Goal: Use online tool/utility: Utilize a website feature to perform a specific function

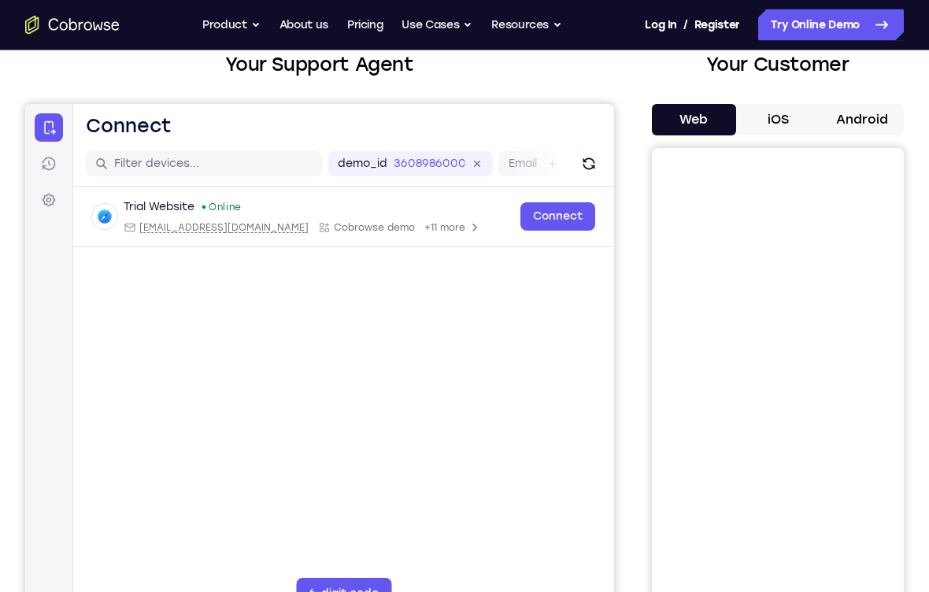
scroll to position [101, 0]
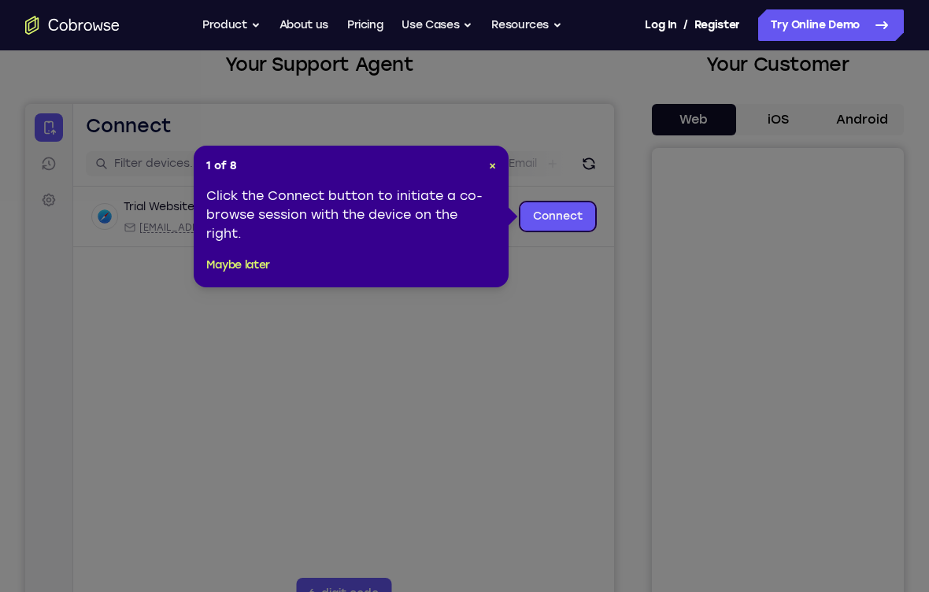
click at [600, 164] on icon at bounding box center [464, 305] width 929 height 611
click at [508, 173] on div "1 of 8 × Click the Connect button to initiate a co-browse session with the devi…" at bounding box center [351, 217] width 315 height 142
click at [507, 172] on div "1 of 8 × Click the Connect button to initiate a co-browse session with the devi…" at bounding box center [351, 217] width 315 height 142
click at [495, 167] on span "×" at bounding box center [492, 165] width 7 height 13
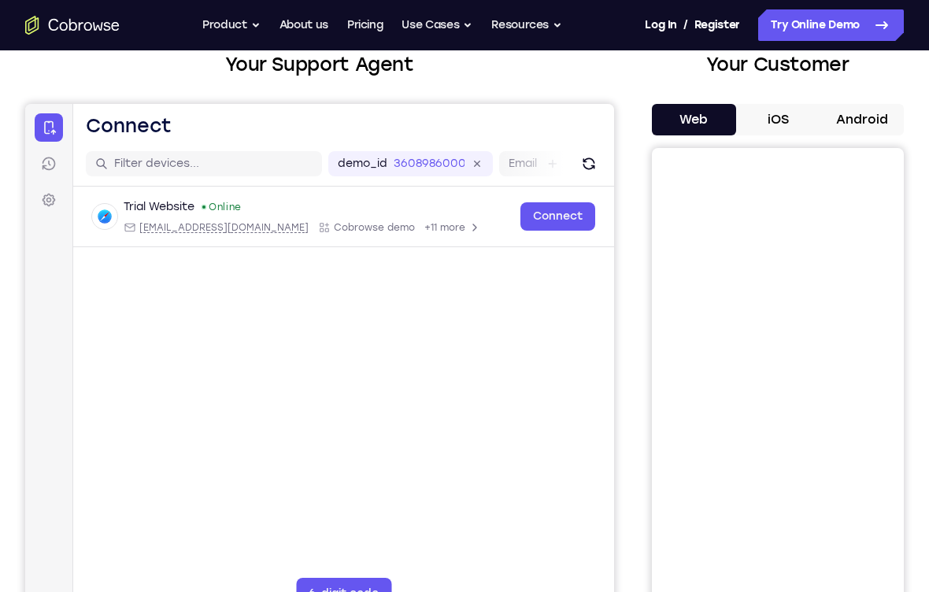
click at [495, 167] on div "demo_id 3608986000 3608986000 Email User ID Device ID Device name" at bounding box center [601, 163] width 546 height 25
click at [806, 114] on button "iOS" at bounding box center [778, 119] width 84 height 31
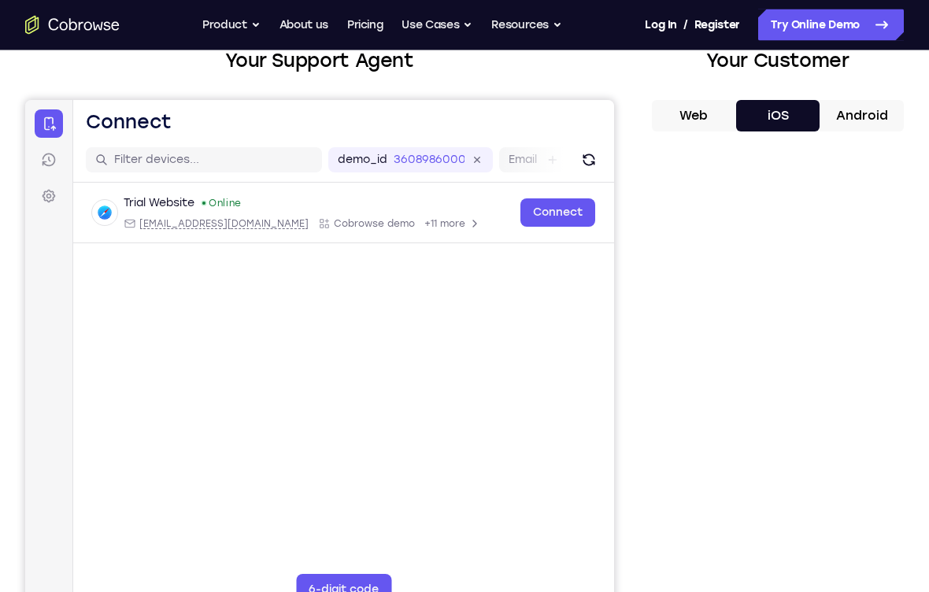
scroll to position [105, 0]
click at [880, 24] on icon at bounding box center [881, 25] width 19 height 19
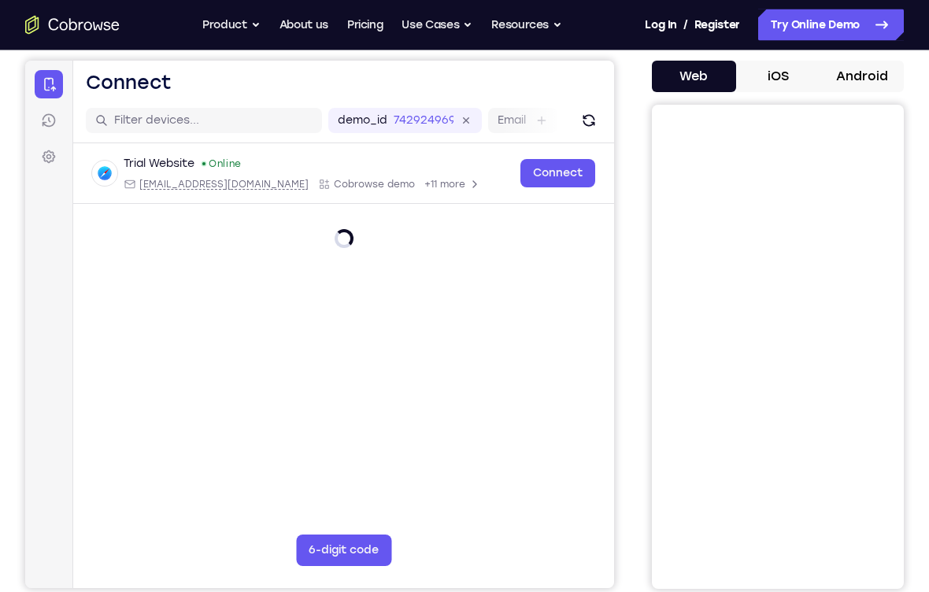
scroll to position [144, 0]
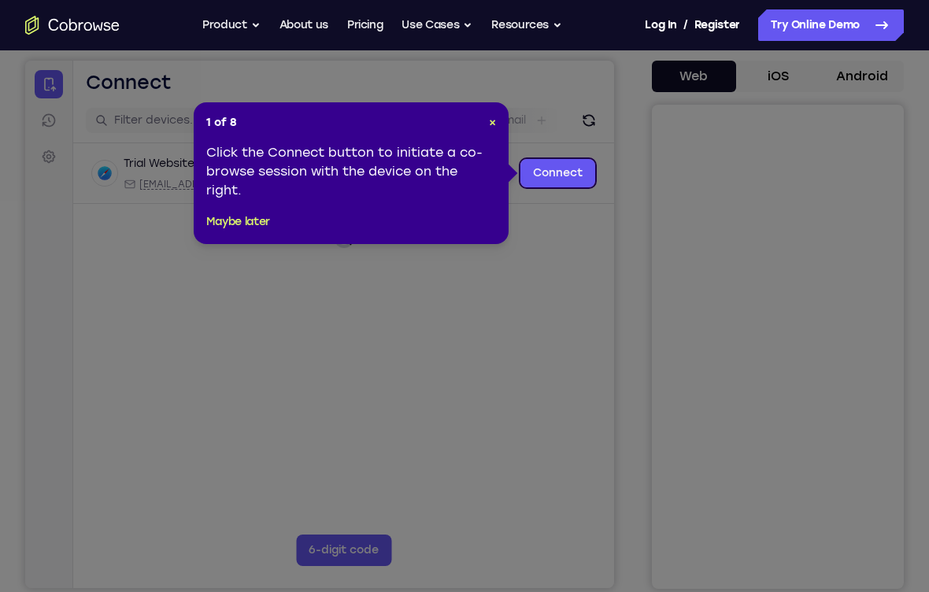
click at [567, 179] on link "Connect" at bounding box center [557, 173] width 75 height 28
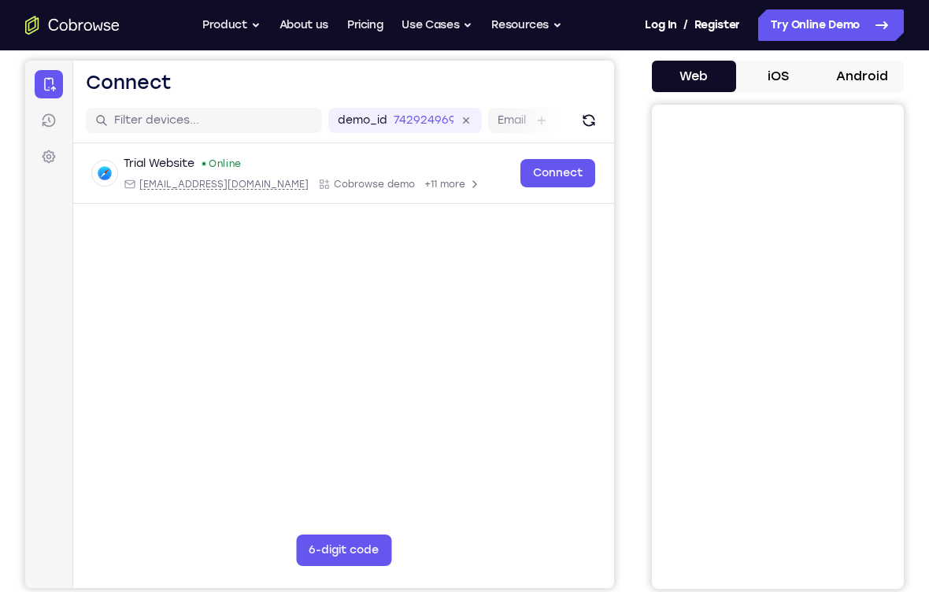
click at [566, 170] on link "Connect" at bounding box center [557, 173] width 75 height 28
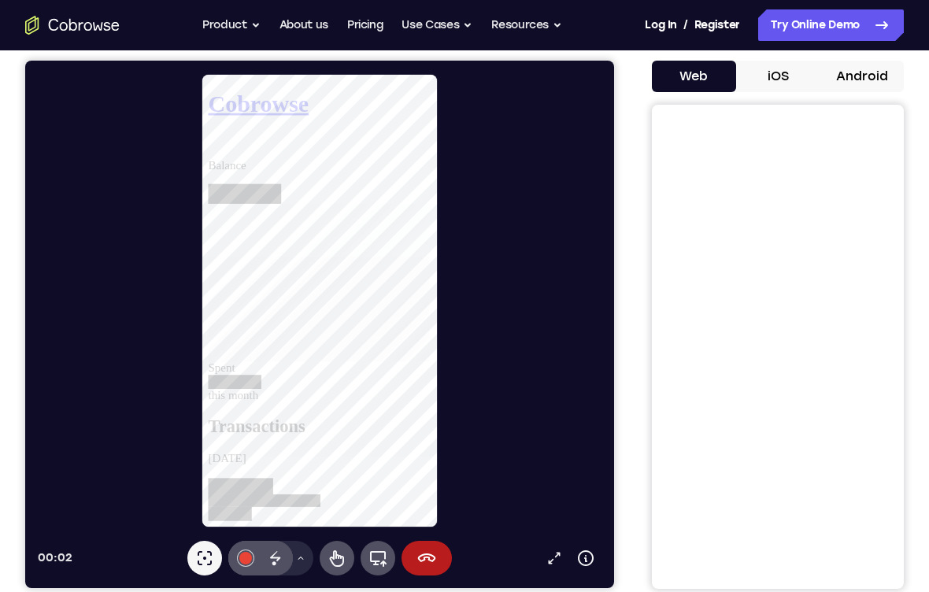
scroll to position [0, 0]
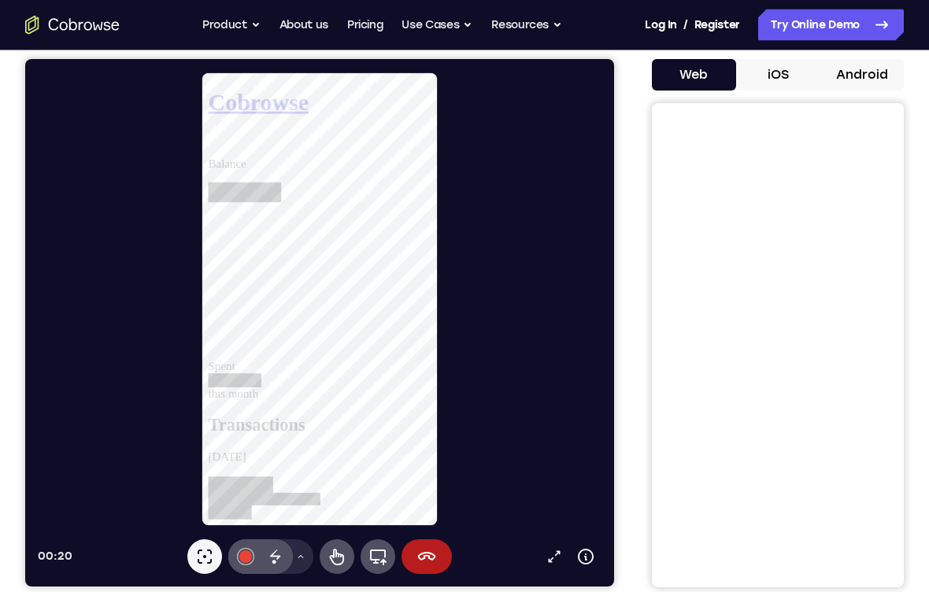
click at [792, 81] on button "iOS" at bounding box center [778, 75] width 84 height 31
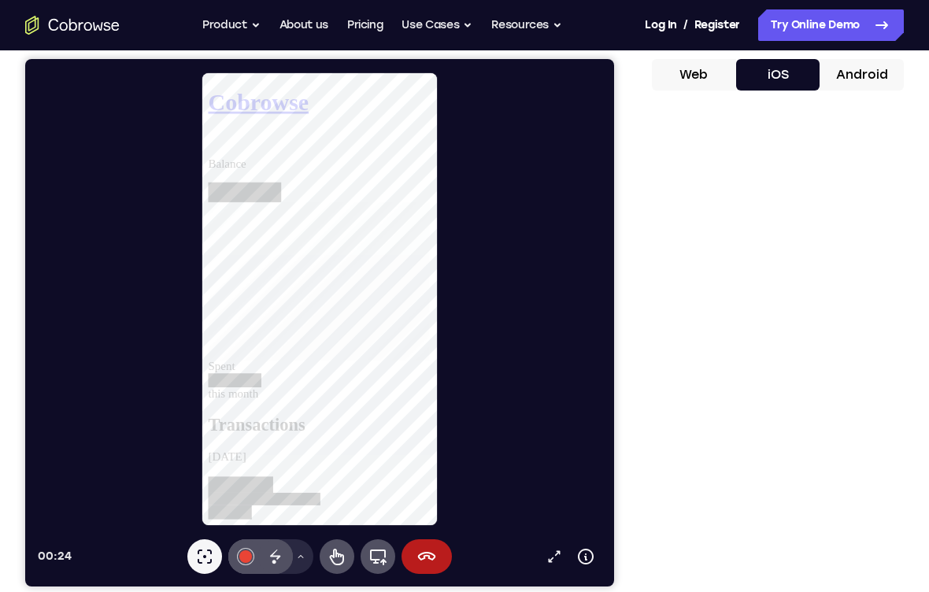
click at [429, 550] on icon at bounding box center [426, 556] width 19 height 19
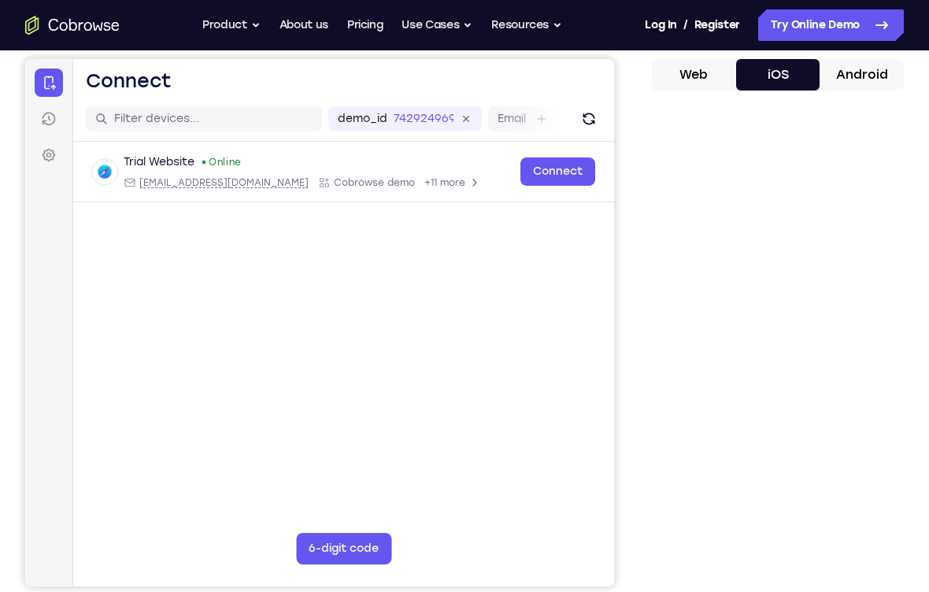
click at [57, 126] on link "Sessions" at bounding box center [49, 119] width 28 height 28
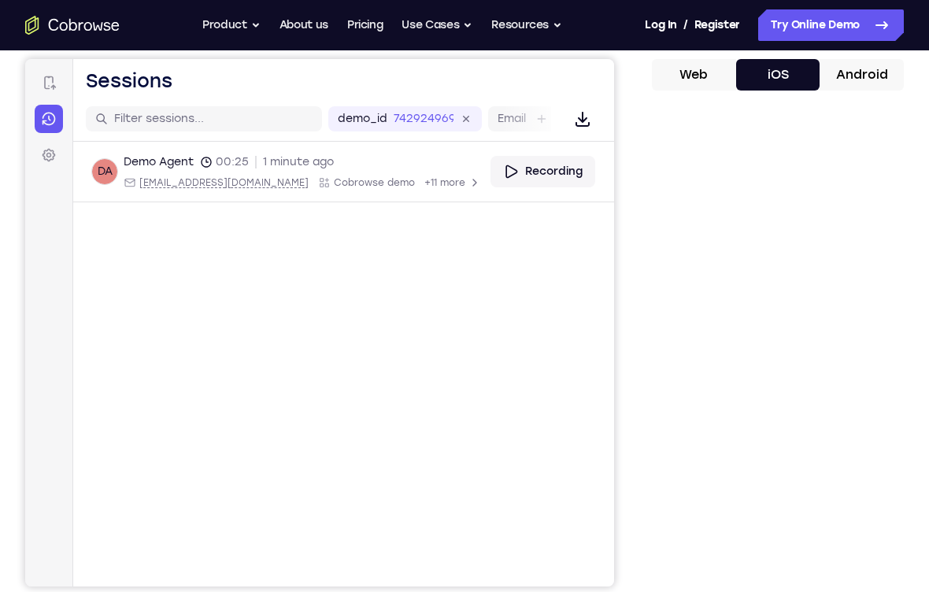
click at [46, 168] on link "Settings" at bounding box center [49, 155] width 28 height 28
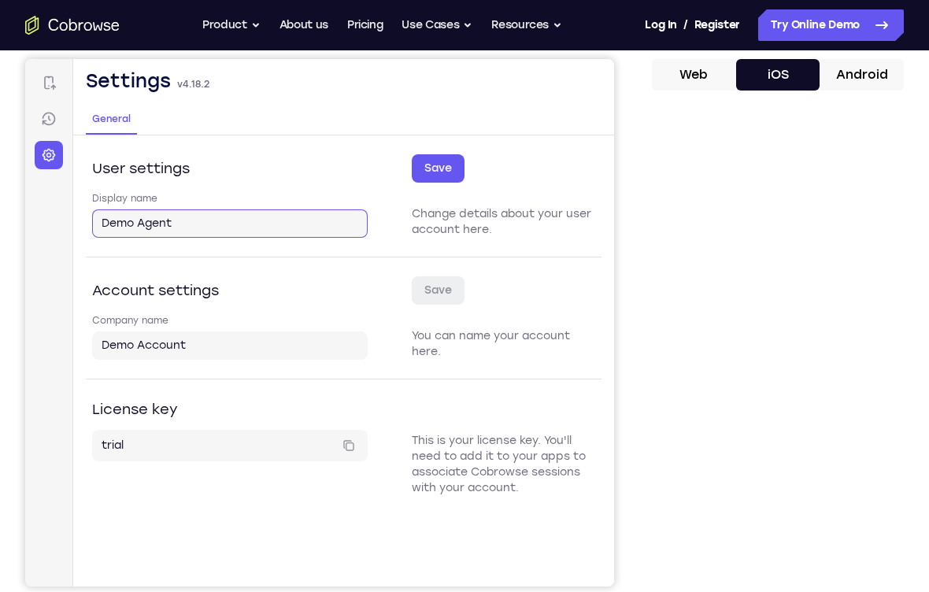
click at [301, 226] on input "Demo Agent" at bounding box center [230, 224] width 257 height 16
click at [455, 169] on button "Save" at bounding box center [438, 168] width 53 height 28
click at [61, 79] on link "Connect" at bounding box center [49, 82] width 28 height 28
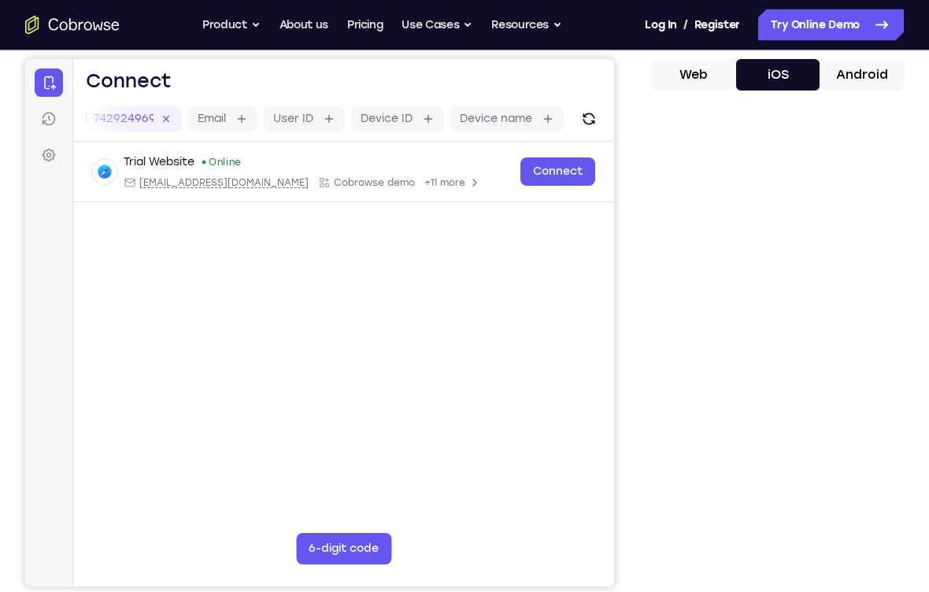
scroll to position [0, 303]
click at [341, 550] on button "6-digit code" at bounding box center [343, 548] width 95 height 31
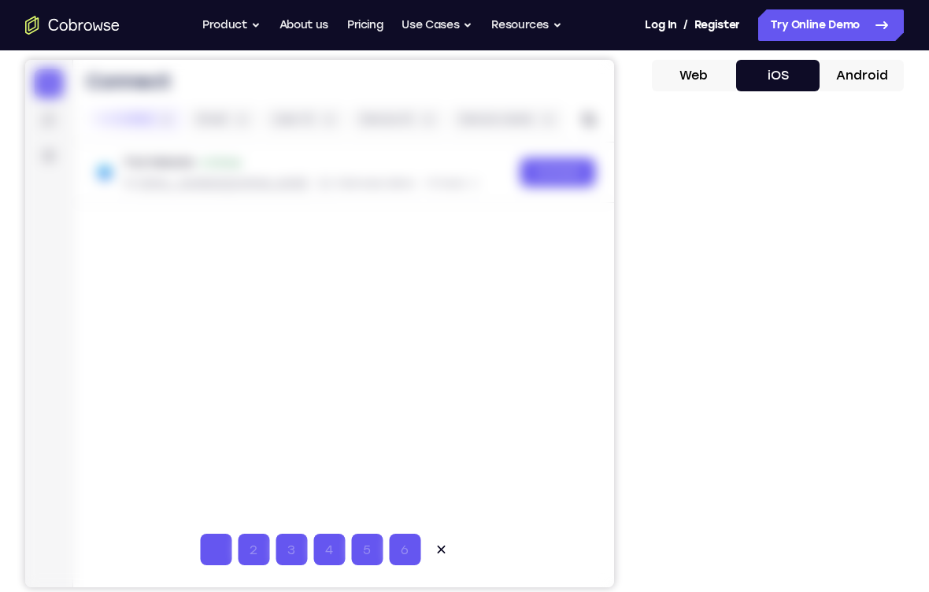
type input "6"
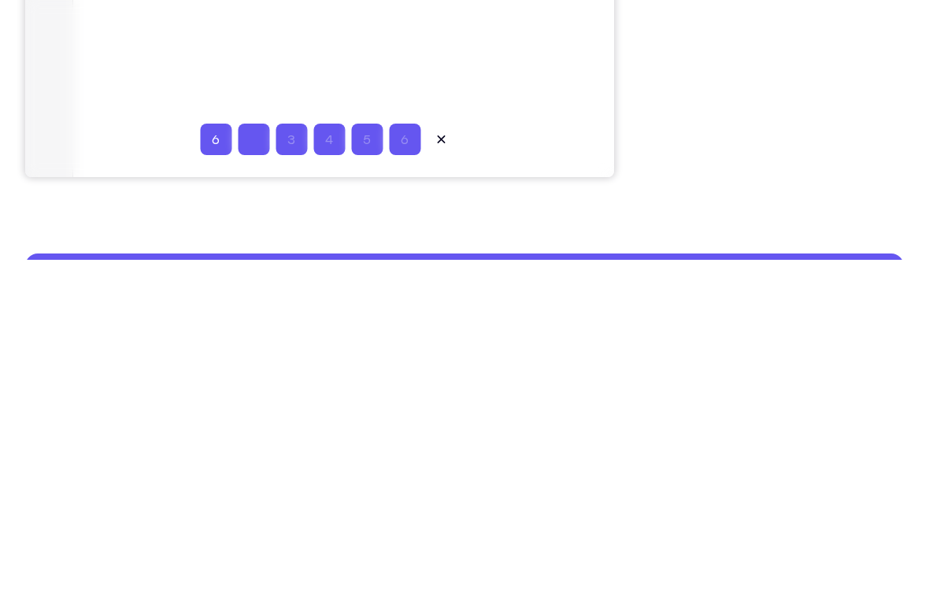
type input "5"
type input "4"
type input "7"
type input "3"
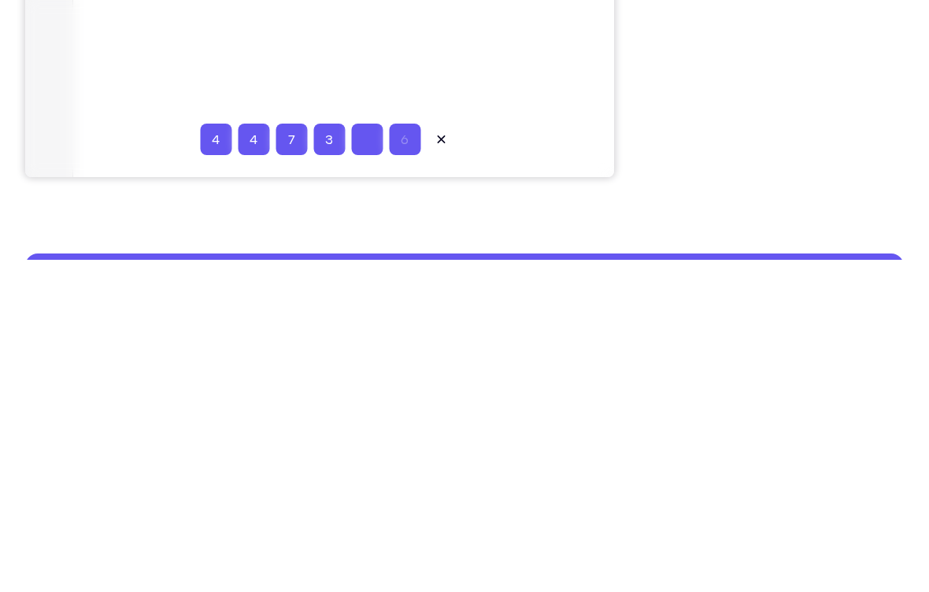
type input "2"
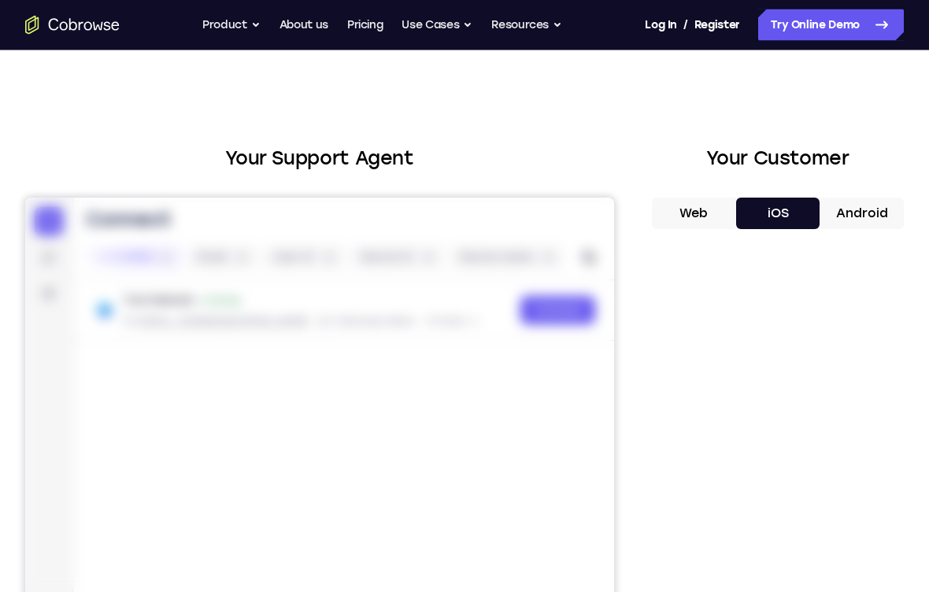
scroll to position [0, 0]
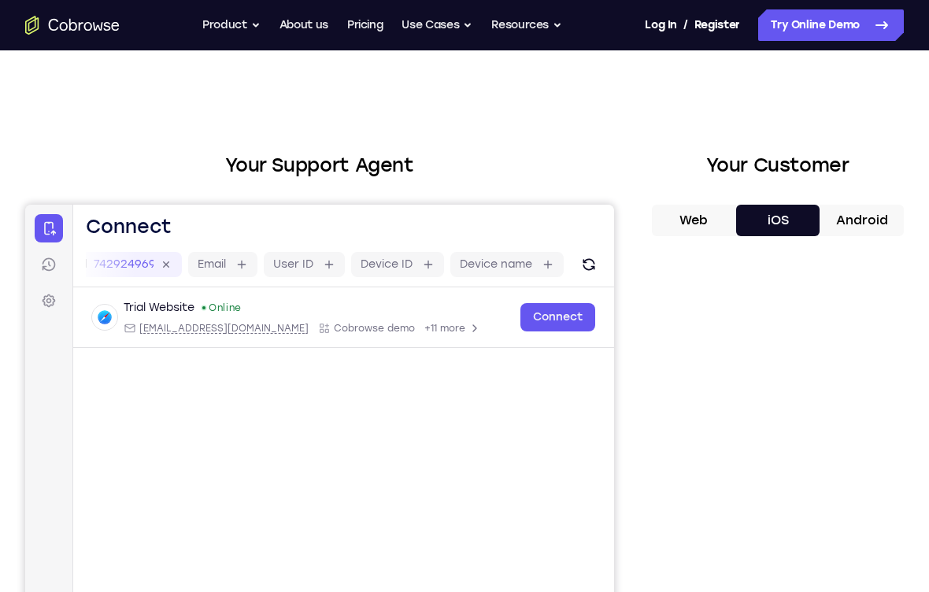
click at [881, 216] on button "Android" at bounding box center [861, 220] width 84 height 31
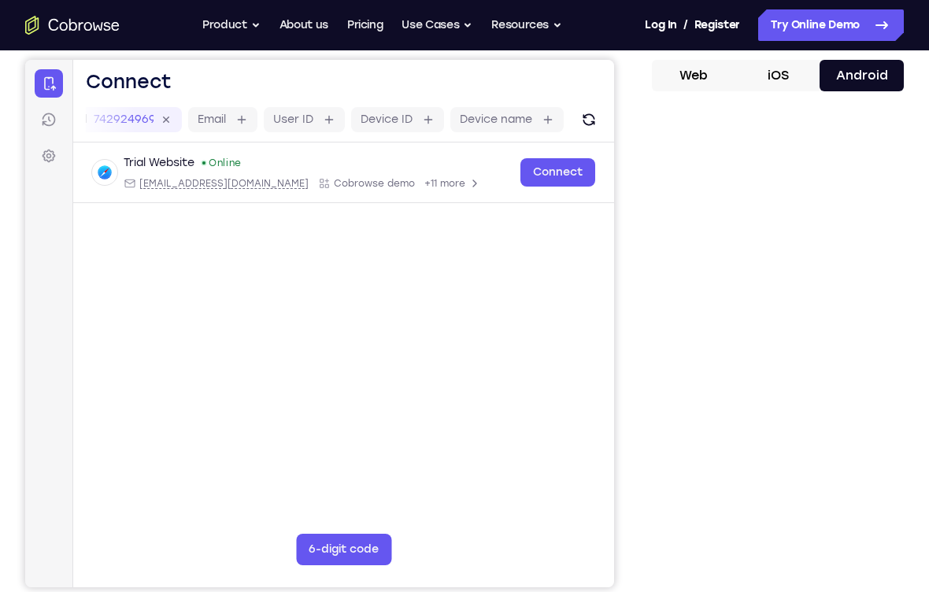
scroll to position [144, 0]
click at [599, 116] on button "Refresh" at bounding box center [588, 119] width 25 height 25
click at [592, 121] on icon "Refresh" at bounding box center [588, 120] width 12 height 12
click at [598, 117] on button "Refresh" at bounding box center [588, 119] width 25 height 25
click at [598, 116] on button "Refresh" at bounding box center [588, 119] width 25 height 25
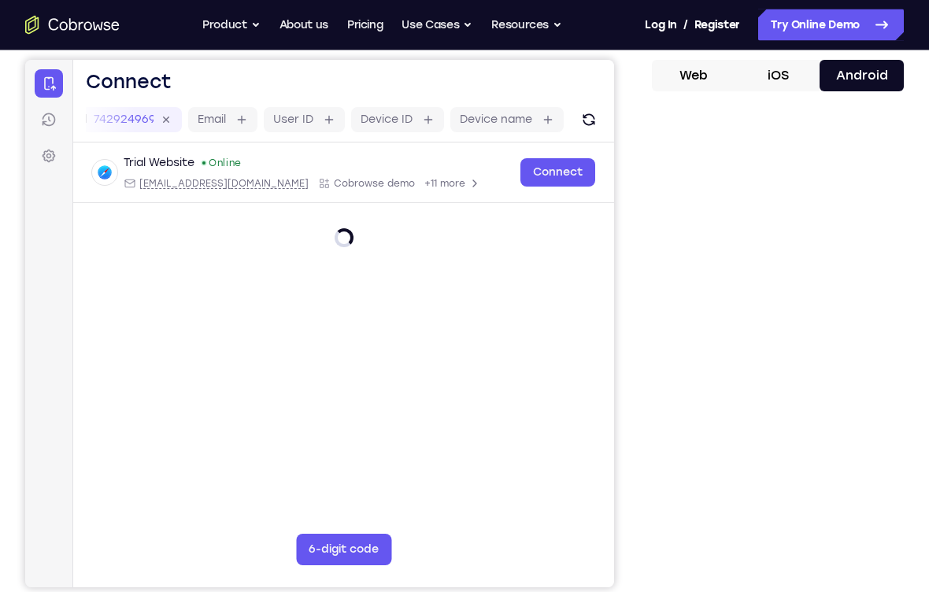
click at [594, 115] on icon "Refresh" at bounding box center [589, 120] width 16 height 16
click at [593, 114] on icon "Refresh" at bounding box center [589, 120] width 16 height 16
click at [597, 114] on button "Refresh" at bounding box center [588, 119] width 25 height 25
click at [596, 116] on icon "Refresh" at bounding box center [589, 120] width 16 height 16
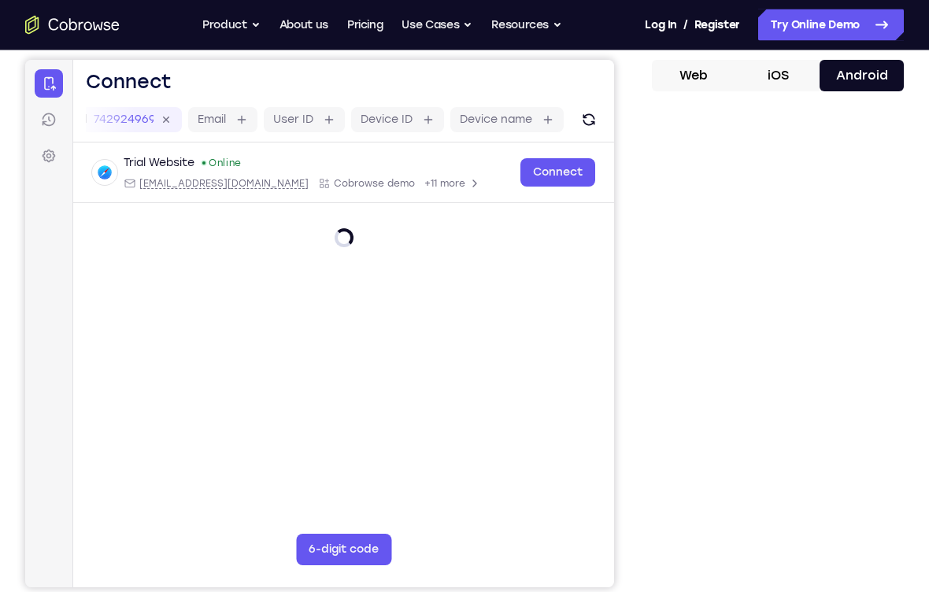
click at [595, 115] on icon "Refresh" at bounding box center [589, 120] width 16 height 16
click at [593, 119] on icon "Refresh" at bounding box center [589, 120] width 16 height 16
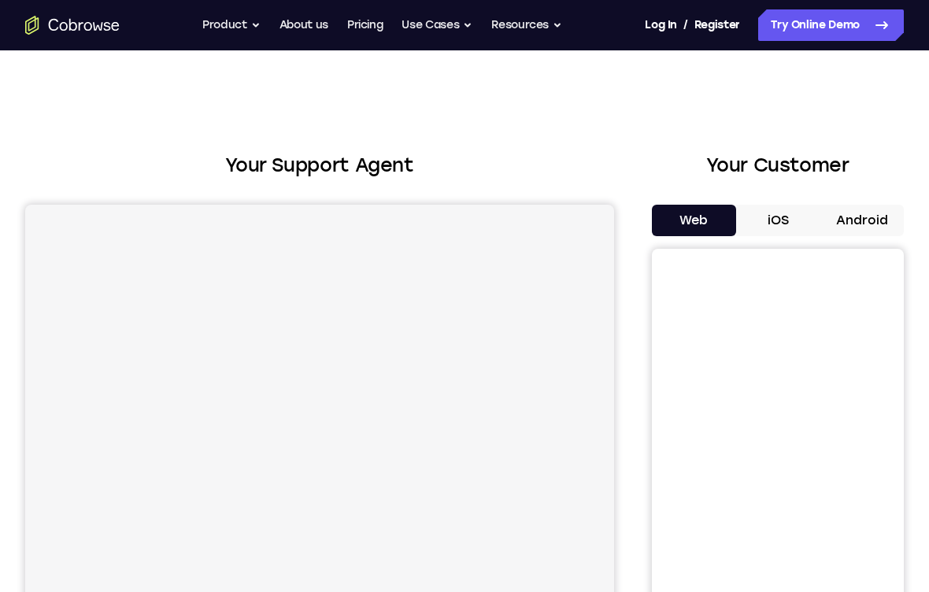
scroll to position [129, 0]
